Goal: Task Accomplishment & Management: Use online tool/utility

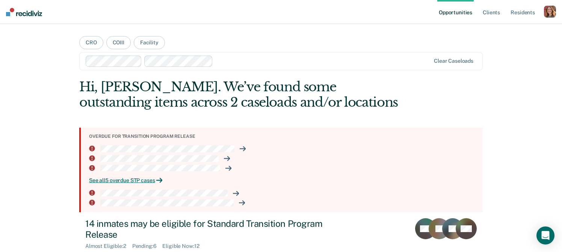
click at [235, 148] on li at bounding box center [282, 148] width 387 height 7
click at [244, 147] on icon at bounding box center [242, 149] width 6 height 6
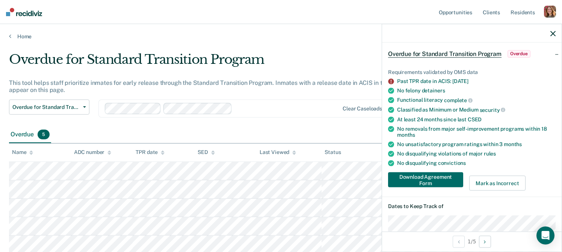
scroll to position [44, 0]
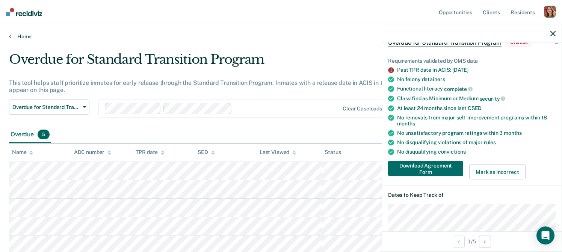
click at [13, 37] on link "Home" at bounding box center [281, 36] width 544 height 7
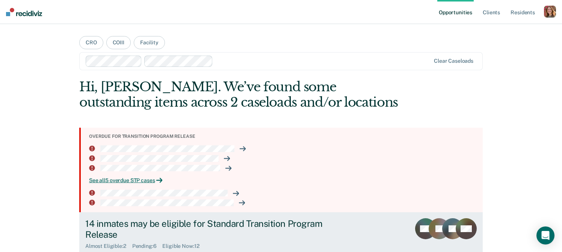
click at [107, 231] on div "14 inmates may be eligible for Standard Transition Program Release" at bounding box center [216, 229] width 263 height 22
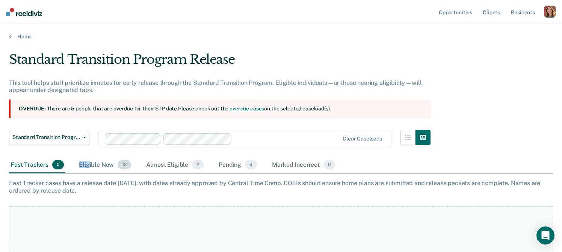
click at [88, 161] on div "Eligible Now 12" at bounding box center [104, 165] width 55 height 17
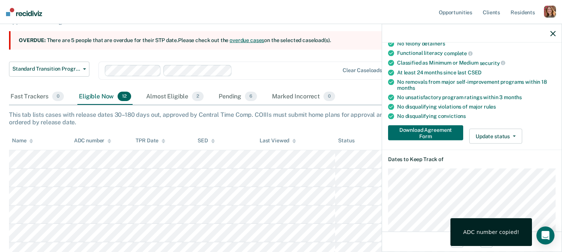
scroll to position [96, 0]
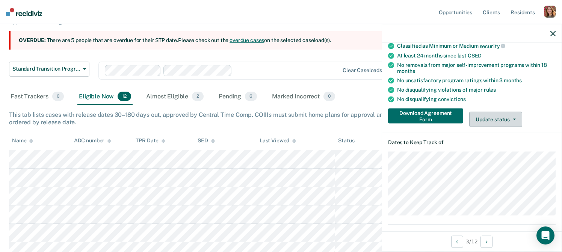
click at [495, 121] on button "Update status" at bounding box center [495, 119] width 53 height 15
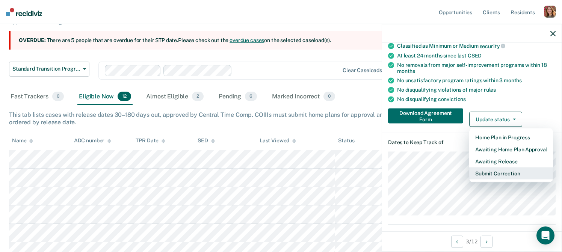
click at [501, 174] on button "Submit Correction" at bounding box center [511, 173] width 84 height 12
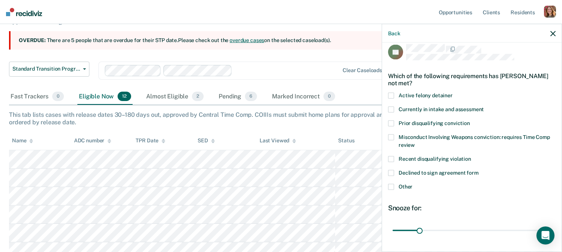
scroll to position [0, 0]
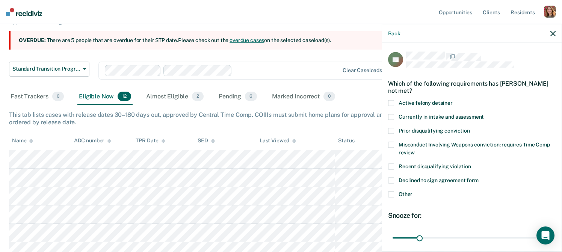
click at [396, 102] on label "Active felony detainer" at bounding box center [471, 104] width 167 height 8
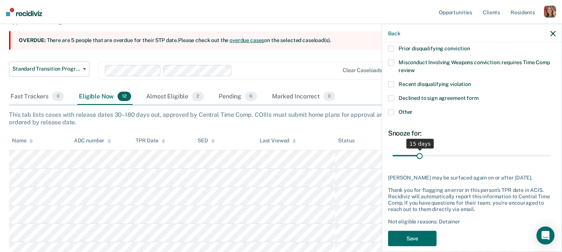
scroll to position [82, 0]
drag, startPoint x: 418, startPoint y: 157, endPoint x: 475, endPoint y: 155, distance: 57.5
type input "48"
click at [475, 155] on input "range" at bounding box center [471, 155] width 158 height 13
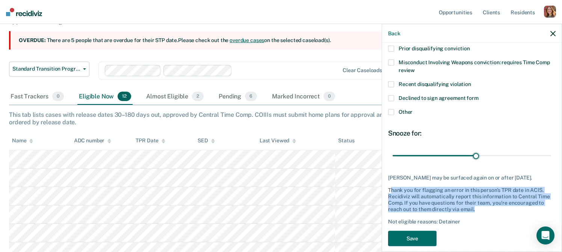
drag, startPoint x: 390, startPoint y: 189, endPoint x: 512, endPoint y: 207, distance: 122.6
click at [512, 207] on div "Thank you for flagging an error in this person's TPR date in ACIS. Recidiviz wi…" at bounding box center [471, 199] width 167 height 25
click at [424, 192] on div "Thank you for flagging an error in this person's TPR date in ACIS. Recidiviz wi…" at bounding box center [471, 199] width 167 height 25
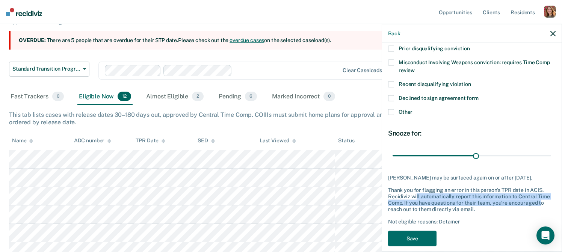
drag, startPoint x: 415, startPoint y: 197, endPoint x: 539, endPoint y: 203, distance: 123.7
click at [539, 203] on div "Thank you for flagging an error in this person's TPR date in ACIS. Recidiviz wi…" at bounding box center [471, 199] width 167 height 25
click at [553, 33] on icon "button" at bounding box center [552, 33] width 5 height 5
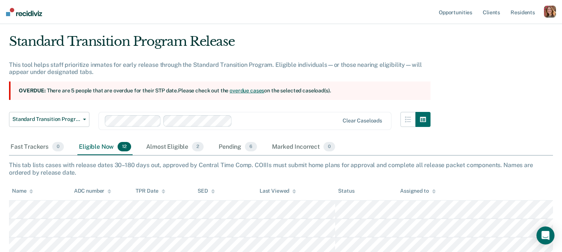
scroll to position [0, 0]
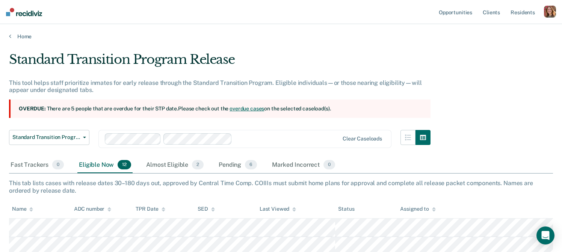
click at [111, 163] on div "Eligible Now 12" at bounding box center [104, 165] width 55 height 17
click at [39, 137] on span "Standard Transition Program Release" at bounding box center [46, 137] width 68 height 6
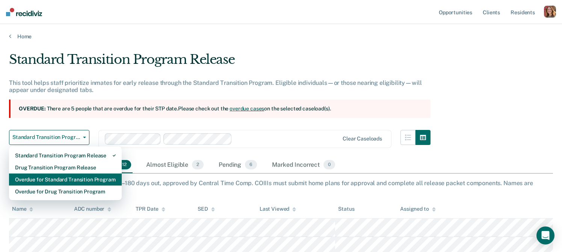
click at [43, 178] on div "Overdue for Standard Transition Program" at bounding box center [65, 179] width 101 height 12
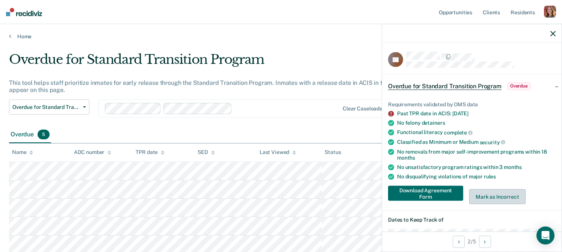
click at [494, 195] on button "Mark as Incorrect" at bounding box center [497, 196] width 56 height 15
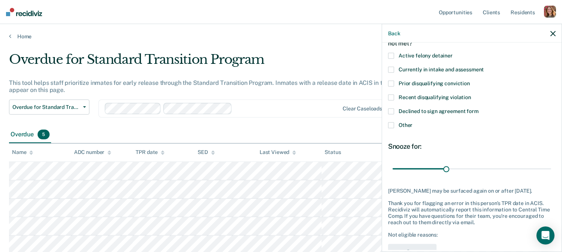
scroll to position [47, 0]
click at [553, 32] on icon "button" at bounding box center [552, 33] width 5 height 5
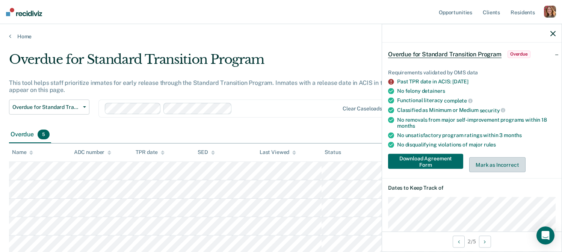
scroll to position [30, 0]
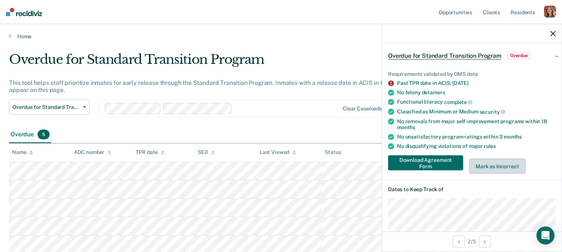
click at [503, 162] on button "Mark as Incorrect" at bounding box center [497, 166] width 56 height 15
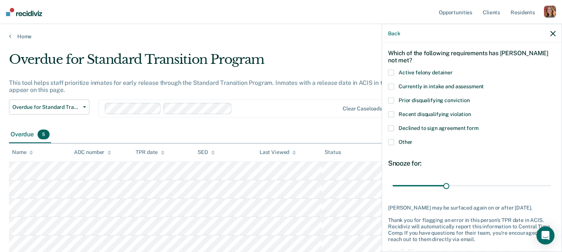
click at [551, 33] on icon "button" at bounding box center [552, 33] width 5 height 5
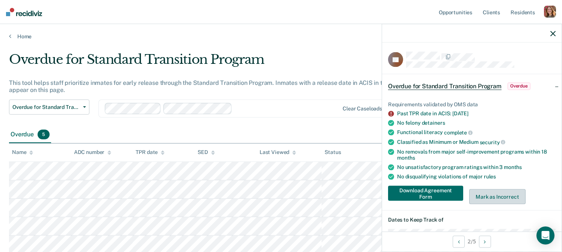
click at [507, 193] on button "Mark as Incorrect" at bounding box center [497, 196] width 56 height 15
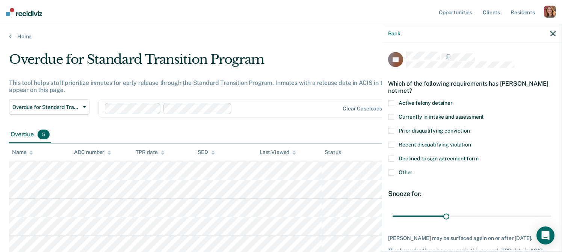
click at [551, 32] on icon "button" at bounding box center [552, 33] width 5 height 5
